Goal: Navigation & Orientation: Find specific page/section

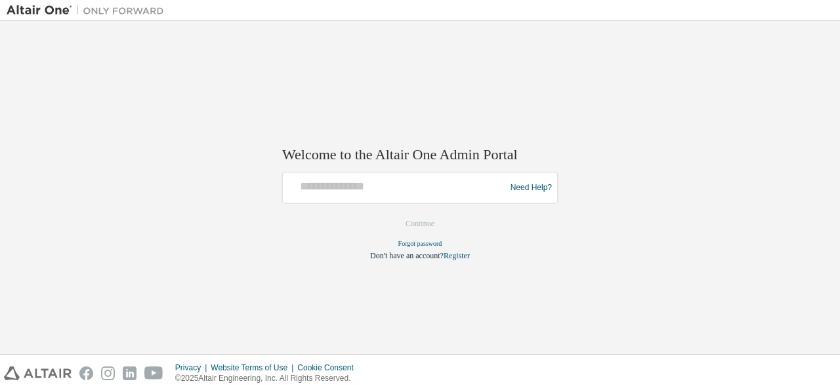
click at [425, 197] on div at bounding box center [396, 188] width 216 height 25
click at [433, 201] on div "Need Help?" at bounding box center [420, 188] width 276 height 31
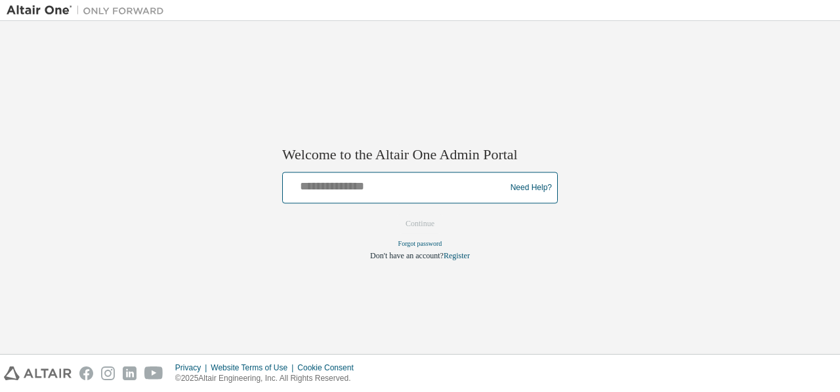
click at [405, 185] on input "text" at bounding box center [396, 185] width 216 height 19
type input "**********"
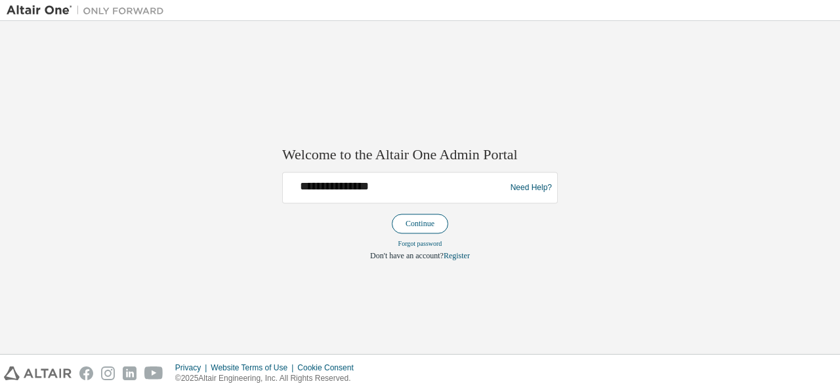
click at [446, 223] on button "Continue" at bounding box center [420, 225] width 56 height 20
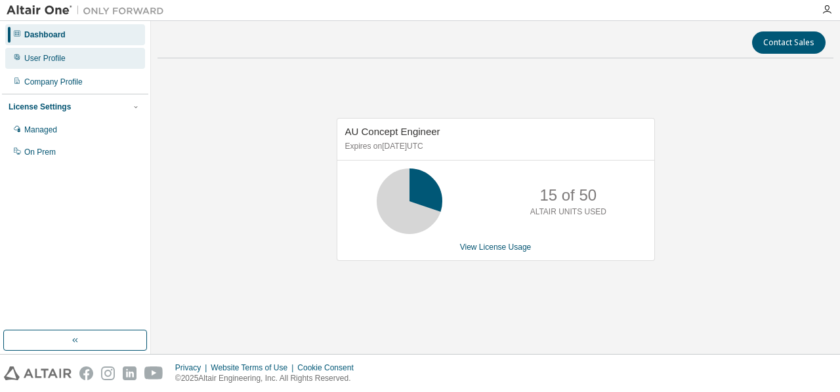
click at [46, 54] on div "User Profile" at bounding box center [44, 58] width 41 height 10
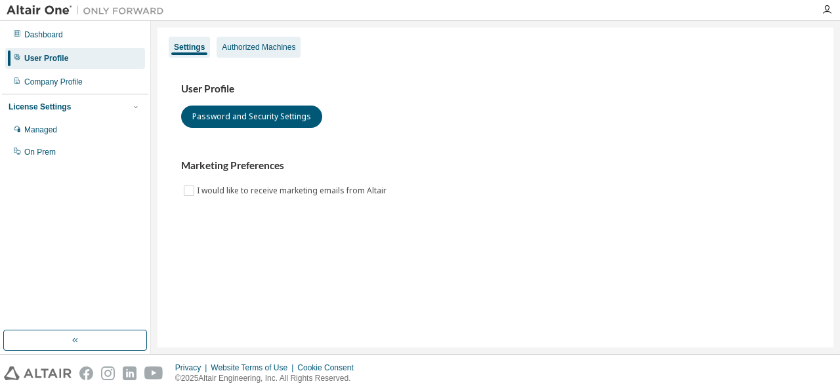
click at [255, 48] on div "Authorized Machines" at bounding box center [258, 47] width 73 height 10
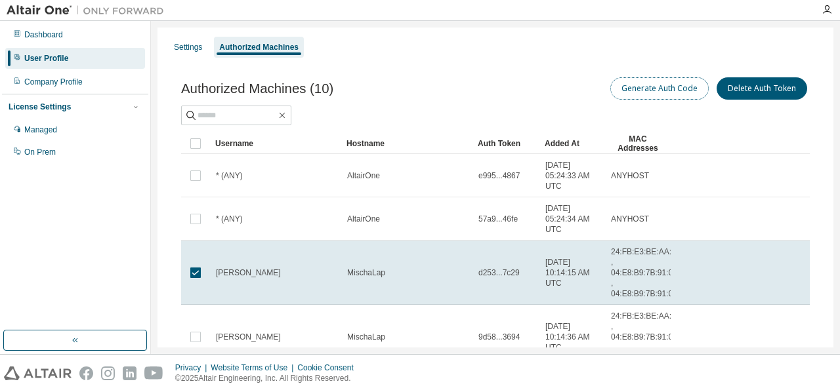
click at [653, 91] on button "Generate Auth Code" at bounding box center [659, 88] width 98 height 22
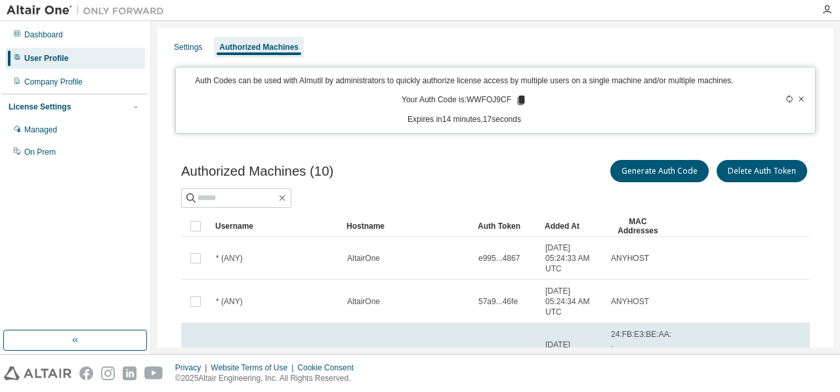
click at [797, 97] on icon at bounding box center [801, 99] width 8 height 8
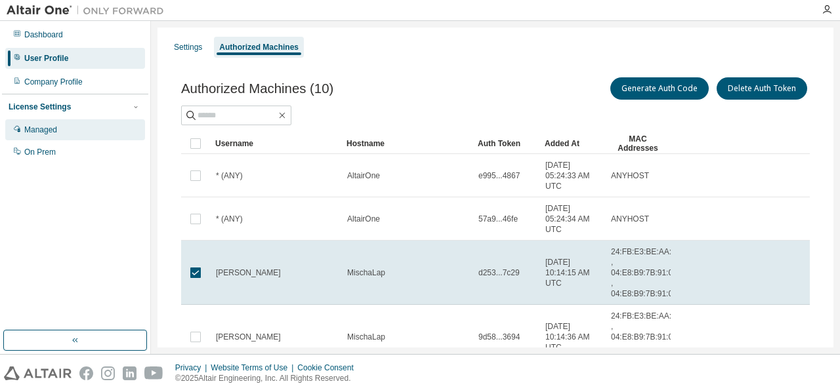
click at [45, 121] on div "Managed" at bounding box center [75, 129] width 140 height 21
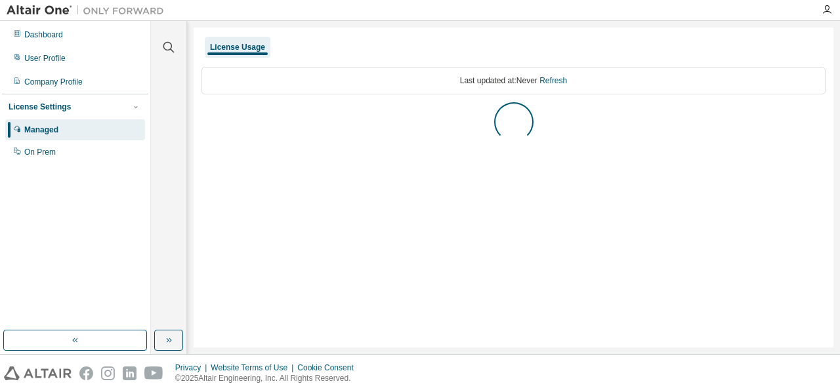
click at [45, 121] on div "Managed" at bounding box center [75, 129] width 140 height 21
click at [252, 118] on div "AU Concept Engineer" at bounding box center [249, 117] width 81 height 10
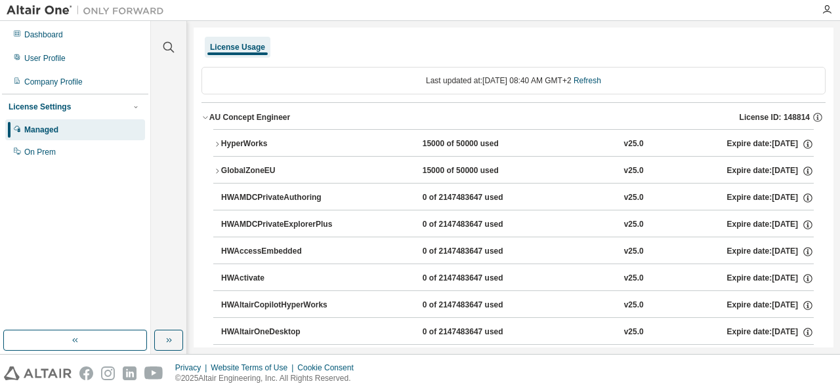
click at [232, 116] on div "AU Concept Engineer" at bounding box center [249, 117] width 81 height 10
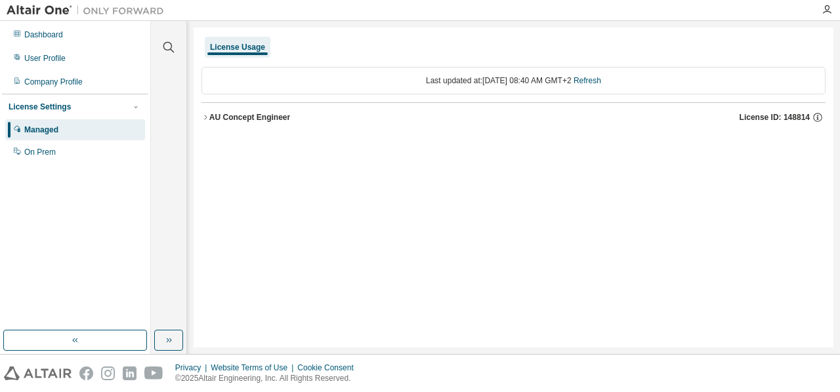
click at [232, 116] on div "AU Concept Engineer" at bounding box center [249, 117] width 81 height 10
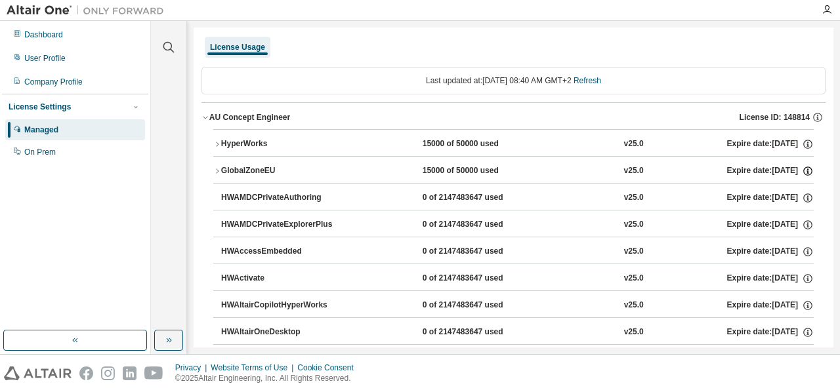
click at [803, 167] on icon "button" at bounding box center [807, 171] width 9 height 9
click at [803, 169] on icon "button" at bounding box center [807, 171] width 9 height 9
click at [802, 144] on icon "button" at bounding box center [808, 144] width 12 height 12
click at [806, 144] on icon "button" at bounding box center [807, 145] width 2 height 3
click at [218, 144] on icon "button" at bounding box center [217, 144] width 3 height 5
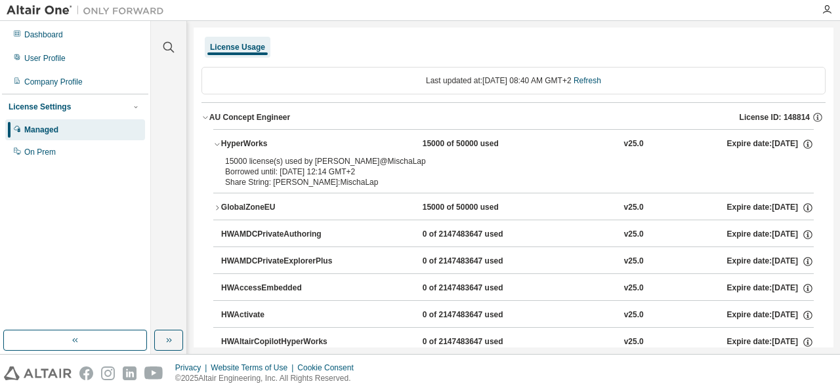
click at [215, 207] on icon "button" at bounding box center [217, 208] width 8 height 8
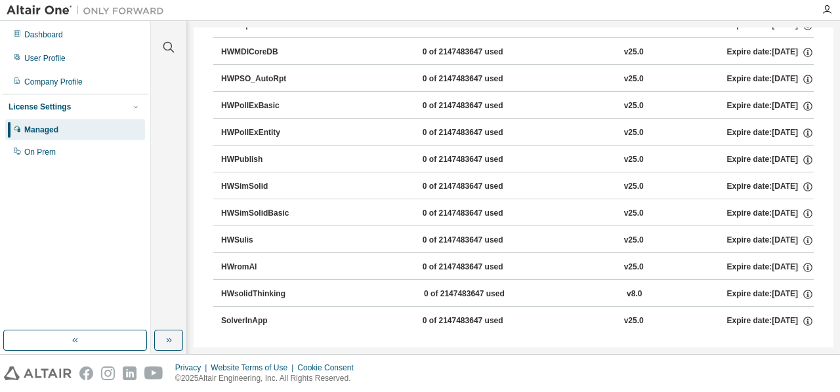
scroll to position [2273, 0]
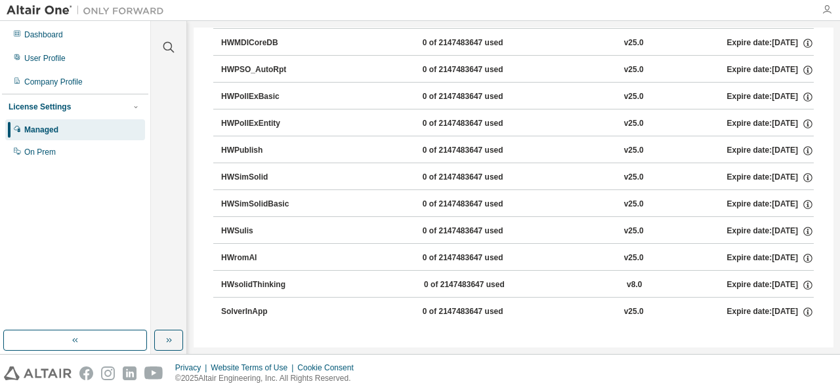
click at [830, 8] on icon "button" at bounding box center [826, 10] width 10 height 10
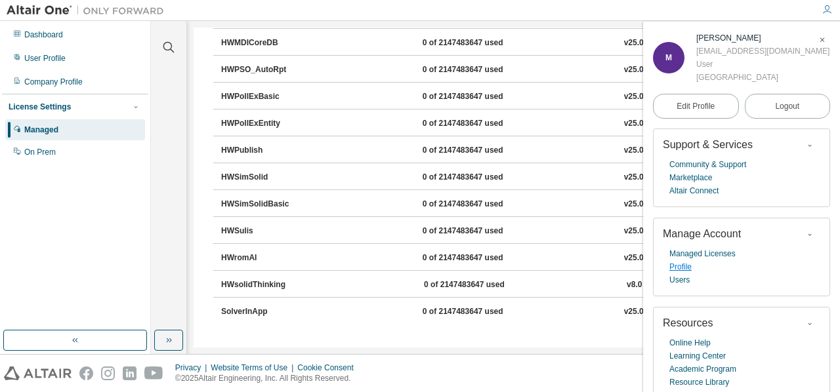
click at [681, 272] on link "Profile" at bounding box center [680, 266] width 22 height 13
click at [707, 107] on span "Edit Profile" at bounding box center [695, 106] width 38 height 10
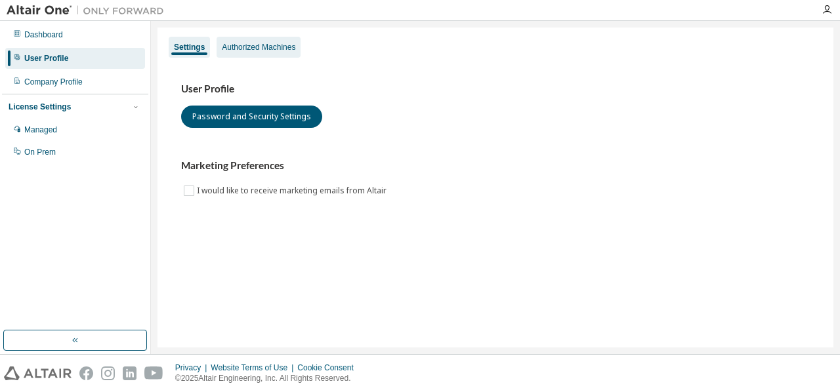
click at [260, 48] on div "Authorized Machines" at bounding box center [258, 47] width 73 height 10
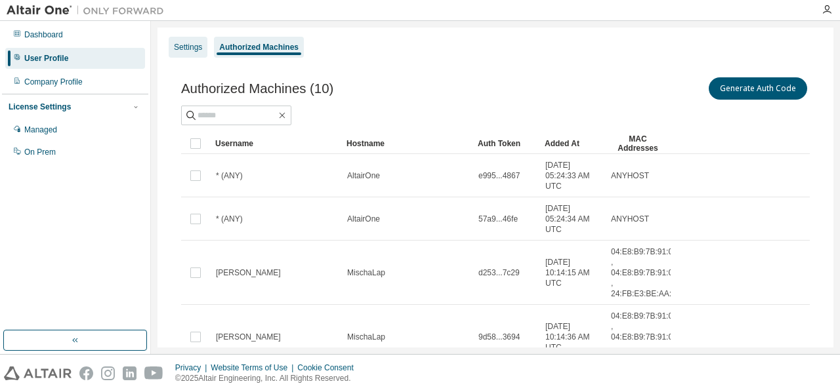
click at [185, 46] on div "Settings" at bounding box center [188, 47] width 28 height 10
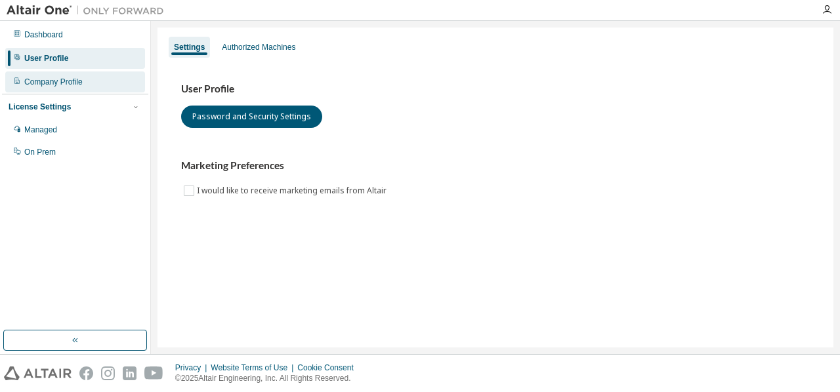
click at [41, 81] on div "Company Profile" at bounding box center [53, 82] width 58 height 10
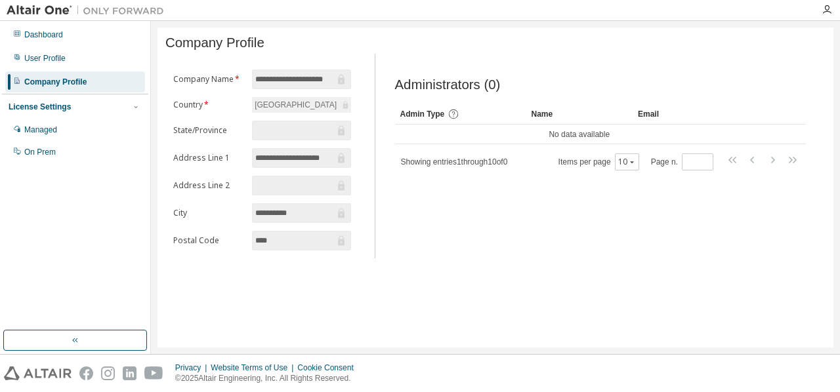
click at [41, 81] on div "Company Profile" at bounding box center [55, 82] width 62 height 10
click at [28, 56] on div "User Profile" at bounding box center [44, 58] width 41 height 10
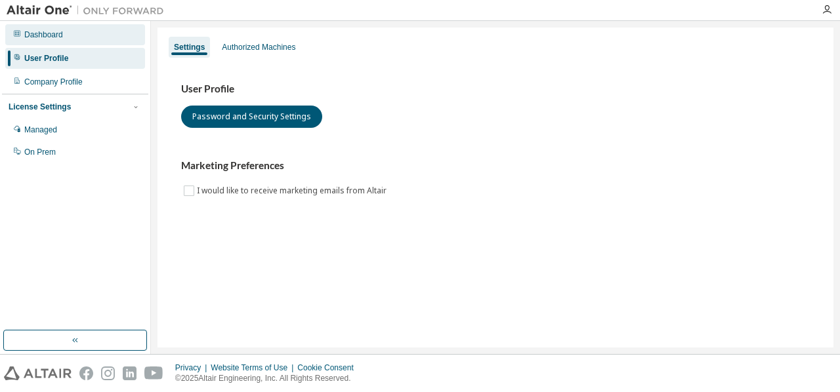
click at [38, 29] on div "Dashboard" at bounding box center [75, 34] width 140 height 21
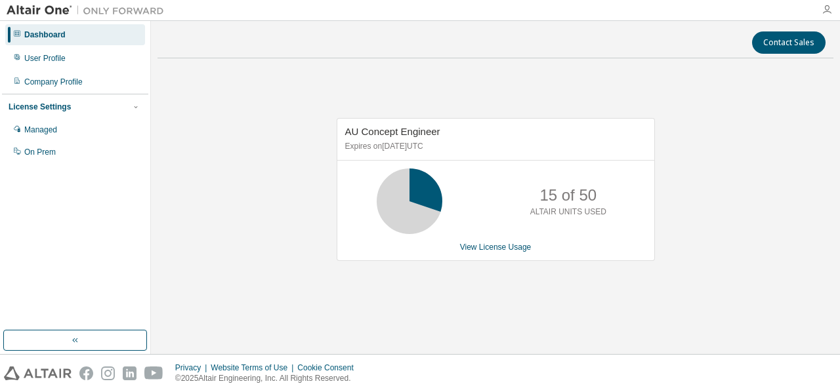
click at [823, 5] on icon "button" at bounding box center [826, 10] width 10 height 10
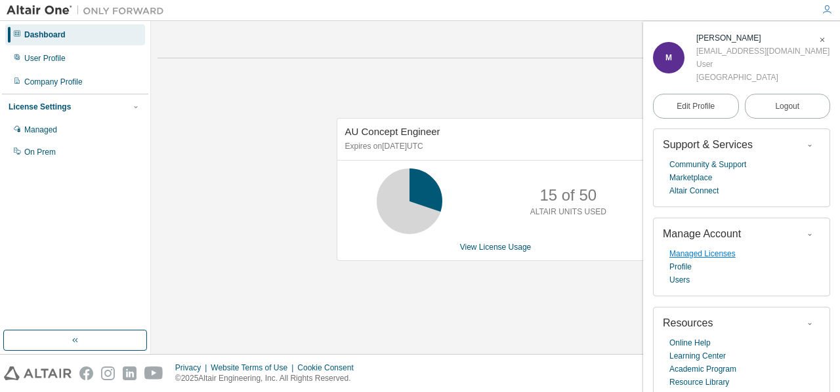
click at [716, 257] on link "Managed Licenses" at bounding box center [702, 253] width 66 height 13
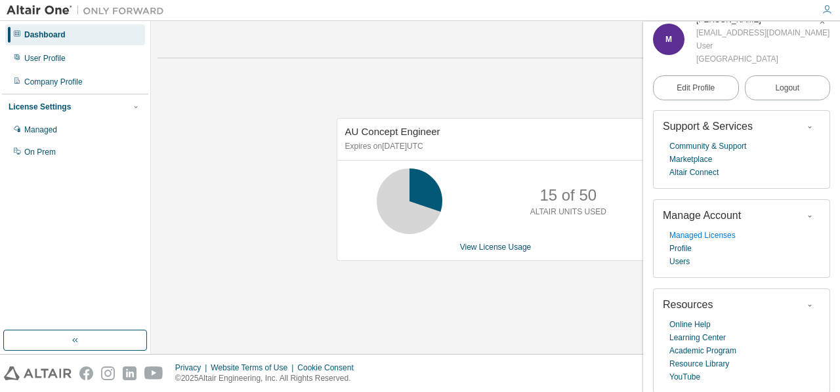
scroll to position [22, 0]
click at [775, 86] on span "Logout" at bounding box center [787, 86] width 24 height 13
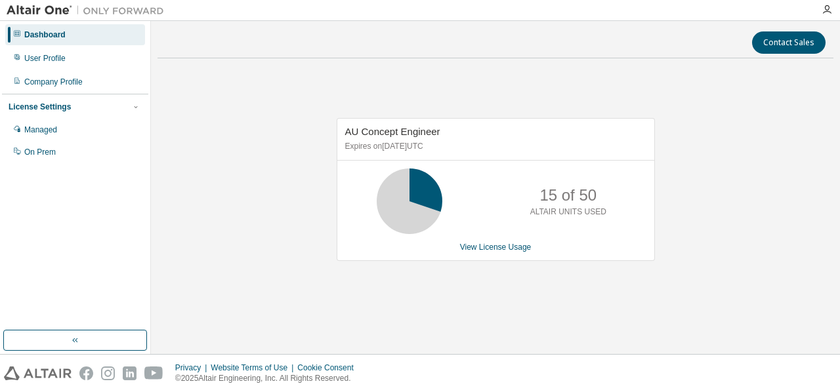
click at [832, 5] on div at bounding box center [827, 10] width 26 height 10
click at [819, 10] on div at bounding box center [827, 10] width 26 height 10
click at [826, 11] on icon "button" at bounding box center [826, 10] width 10 height 10
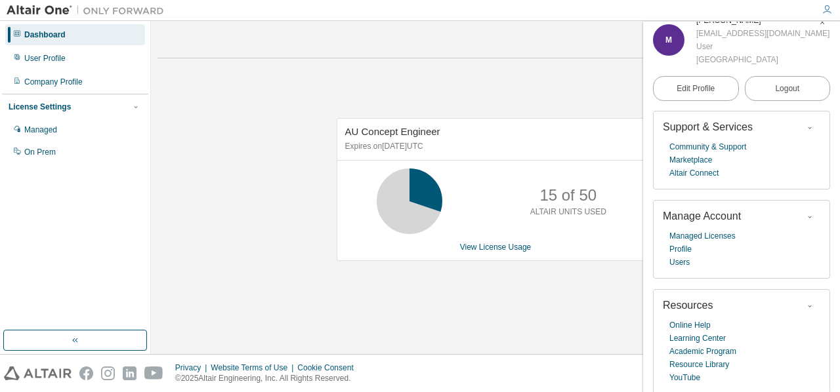
scroll to position [22, 0]
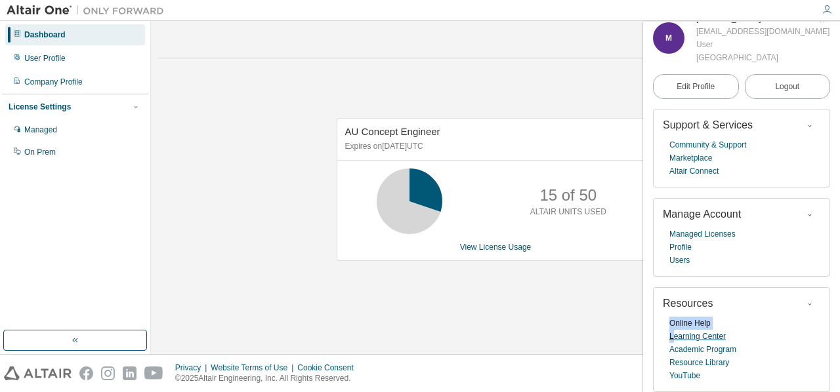
click at [674, 333] on div "Online Help Learning Center Academic Program Resource Library YouTube" at bounding box center [741, 350] width 157 height 66
click at [695, 350] on link "Academic Program" at bounding box center [702, 349] width 67 height 13
